Goal: Find specific page/section: Find specific page/section

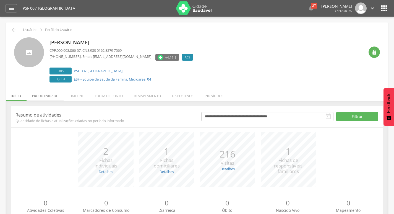
click at [41, 100] on li "Produtividade" at bounding box center [45, 94] width 37 height 13
click at [50, 96] on li "Produtividade" at bounding box center [45, 94] width 37 height 13
click at [46, 93] on li "Produtividade" at bounding box center [45, 94] width 37 height 13
